Goal: Transaction & Acquisition: Book appointment/travel/reservation

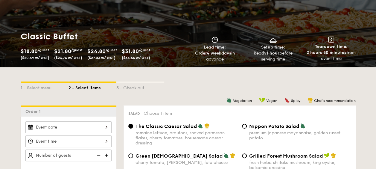
scroll to position [63, 0]
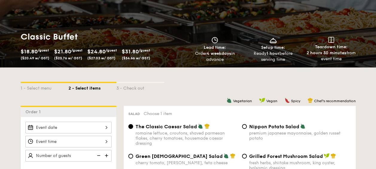
click at [117, 71] on div "1 - Select menu 2 - Select items 3 - Check out" at bounding box center [188, 86] width 335 height 38
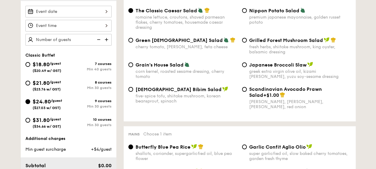
scroll to position [154, 0]
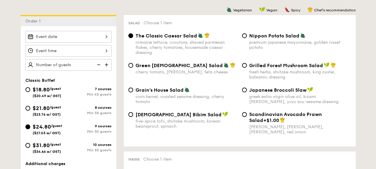
click at [72, 37] on div at bounding box center [68, 37] width 86 height 12
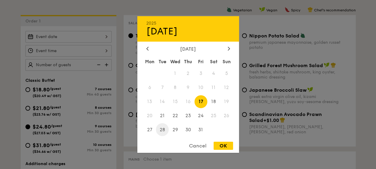
click at [162, 129] on span "28" at bounding box center [162, 129] width 13 height 13
click at [217, 140] on div "2025 Oct [DATE] Tue Wed Thu Fri Sat Sun 1 2 3 4 5 6 7 8 9 10 11 12 13 14 15 16 …" at bounding box center [188, 84] width 102 height 136
click at [221, 143] on div "OK" at bounding box center [222, 145] width 19 height 8
type input "[DATE]"
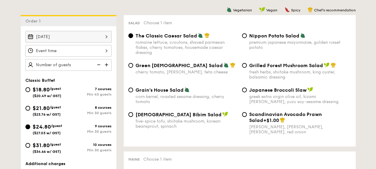
click at [88, 49] on div at bounding box center [188, 84] width 376 height 169
click at [90, 52] on div at bounding box center [68, 51] width 86 height 12
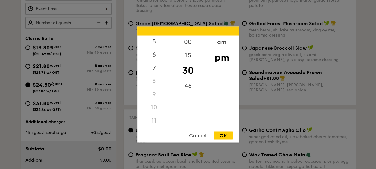
scroll to position [71, 0]
click at [155, 121] on div "11" at bounding box center [154, 120] width 34 height 13
click at [224, 42] on div "am" at bounding box center [222, 44] width 34 height 17
click at [153, 118] on div "11" at bounding box center [154, 122] width 34 height 17
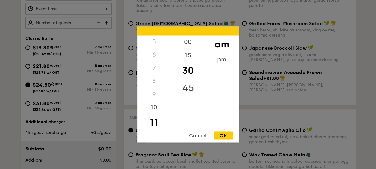
click at [187, 89] on div "45" at bounding box center [188, 87] width 34 height 17
click at [222, 133] on div "OK" at bounding box center [222, 135] width 19 height 8
type input "11:45AM"
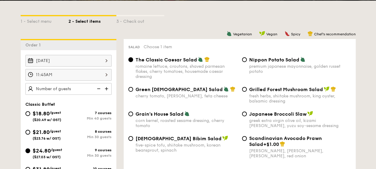
scroll to position [130, 0]
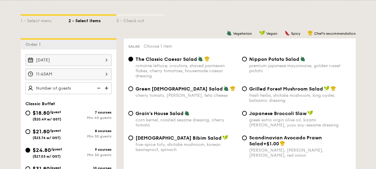
click at [170, 87] on span "Green [DEMOGRAPHIC_DATA] Salad" at bounding box center [178, 89] width 87 height 6
click at [133, 87] on input "Green Goddess Salad cherry tomato, [PERSON_NAME], feta cheese" at bounding box center [130, 88] width 5 height 5
radio input "true"
click at [255, 75] on div "The Classic Caesar Salad romaine lettuce, croutons, shaved parmesan flakes, che…" at bounding box center [239, 71] width 227 height 30
click at [256, 68] on div "premium japanese mayonnaise, golden russet potato" at bounding box center [300, 68] width 102 height 10
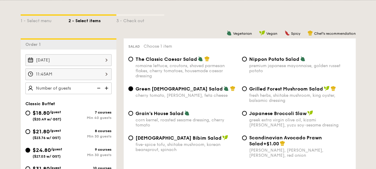
click at [247, 61] on input "Nippon Potato Salad premium japanese mayonnaise, golden russet potato" at bounding box center [244, 58] width 5 height 5
radio input "true"
click at [257, 85] on div "The Classic Caesar Salad romaine lettuce, croutons, shaved parmesan flakes, che…" at bounding box center [239, 71] width 227 height 30
click at [262, 94] on div "fresh herbs, shiitake mushroom, king oyster, balsamic dressing" at bounding box center [300, 98] width 102 height 10
click at [247, 91] on input "Grilled Forest Mushroom Salad fresh herbs, shiitake mushroom, king oyster, bals…" at bounding box center [244, 88] width 5 height 5
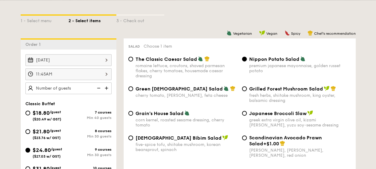
radio input "true"
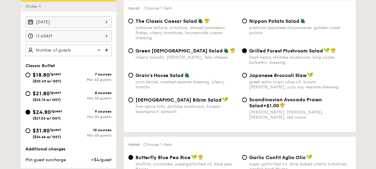
scroll to position [164, 0]
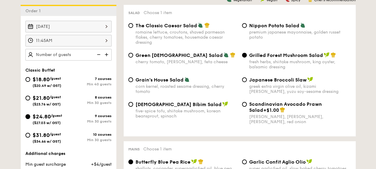
click at [186, 27] on span "The Classic Caesar Salad" at bounding box center [166, 26] width 62 height 6
click at [133, 27] on input "The Classic Caesar Salad romaine lettuce, croutons, shaved parmesan flakes, che…" at bounding box center [130, 25] width 5 height 5
radio input "true"
click at [168, 60] on div "cherry tomato, [PERSON_NAME], feta cheese" at bounding box center [186, 61] width 102 height 5
click at [133, 57] on input "Green Goddess Salad cherry tomato, [PERSON_NAME], feta cheese" at bounding box center [130, 55] width 5 height 5
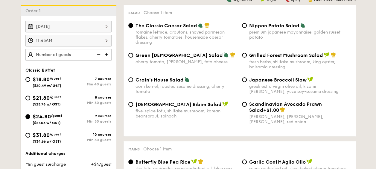
radio input "true"
click at [171, 32] on div "romaine lettuce, croutons, shaved parmesan flakes, cherry tomatoes, housemade c…" at bounding box center [186, 37] width 102 height 15
click at [133, 28] on input "The Classic Caesar Salad romaine lettuce, croutons, shaved parmesan flakes, che…" at bounding box center [130, 25] width 5 height 5
radio input "true"
click at [281, 68] on div "fresh herbs, shiitake mushroom, king oyster, balsamic dressing" at bounding box center [300, 64] width 102 height 10
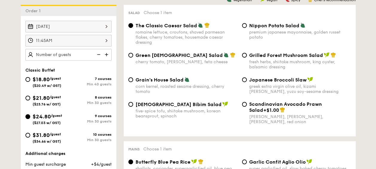
click at [247, 57] on input "Grilled Forest Mushroom Salad fresh herbs, shiitake mushroom, king oyster, bals…" at bounding box center [244, 55] width 5 height 5
radio input "true"
click at [289, 91] on div "greek extra virgin olive oil, kizami [PERSON_NAME], yuzu soy-sesame dressing" at bounding box center [300, 89] width 102 height 10
click at [247, 82] on input "Japanese Broccoli Slaw greek extra virgin olive oil, kizami [PERSON_NAME], yuzu…" at bounding box center [244, 79] width 5 height 5
radio input "true"
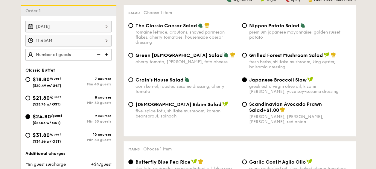
click at [291, 108] on div "Scandinavian Avocado Prawn Salad +$1.00" at bounding box center [300, 107] width 102 height 12
click at [247, 106] on input "Scandinavian Avocado Prawn Salad +$1.00 virgin [PERSON_NAME] dressing, dijon mu…" at bounding box center [244, 104] width 5 height 5
radio input "true"
click at [171, 84] on div "corn kernel, roasted sesame dressing, cherry tomato" at bounding box center [186, 89] width 102 height 10
click at [133, 82] on input "Grain's House Salad corn kernel, roasted sesame dressing, cherry tomato" at bounding box center [130, 79] width 5 height 5
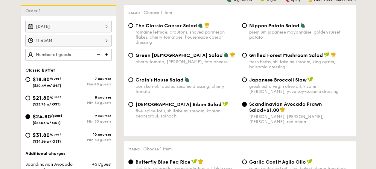
radio input "true"
click at [170, 63] on div "cherry tomato, [PERSON_NAME], feta cheese" at bounding box center [186, 61] width 102 height 5
click at [133, 57] on input "Green Goddess Salad cherry tomato, [PERSON_NAME], feta cheese" at bounding box center [130, 55] width 5 height 5
radio input "true"
click at [141, 27] on span "The Classic Caesar Salad" at bounding box center [166, 26] width 62 height 6
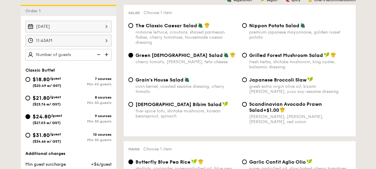
click at [133, 27] on input "The Classic Caesar Salad romaine lettuce, croutons, shaved parmesan flakes, che…" at bounding box center [130, 25] width 5 height 5
radio input "true"
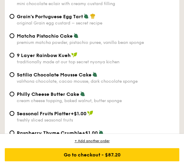
scroll to position [1506, 0]
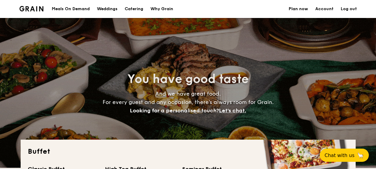
select select
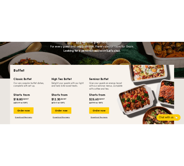
scroll to position [95, 0]
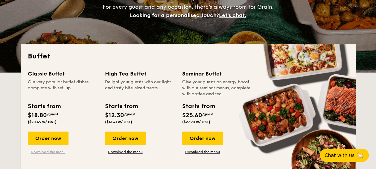
click at [49, 150] on link "Download the menu" at bounding box center [48, 151] width 41 height 5
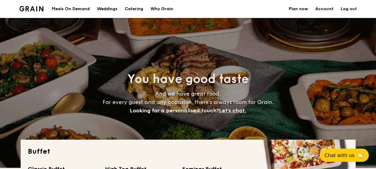
select select
